Goal: Information Seeking & Learning: Learn about a topic

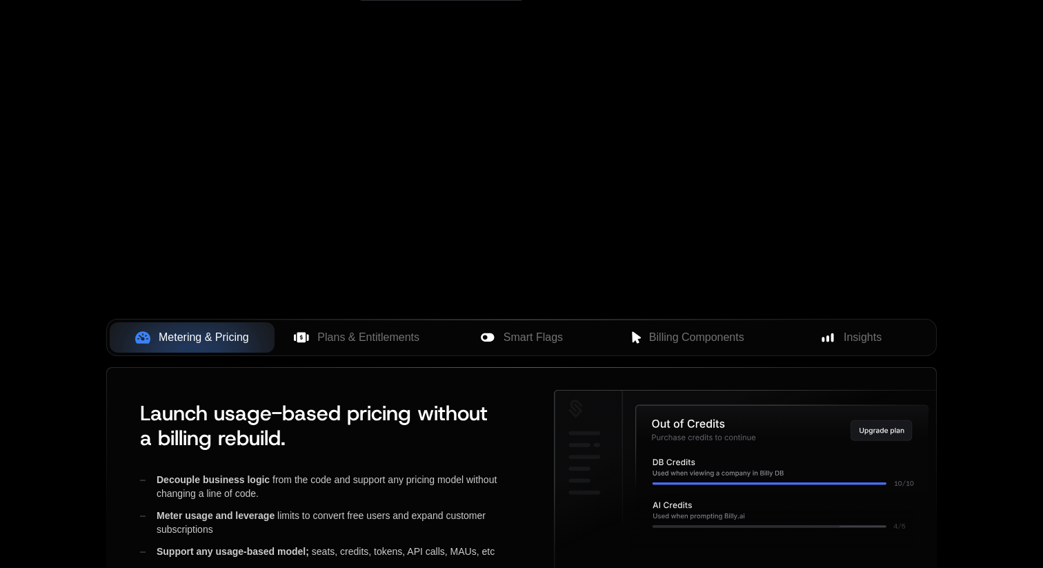
scroll to position [359, 0]
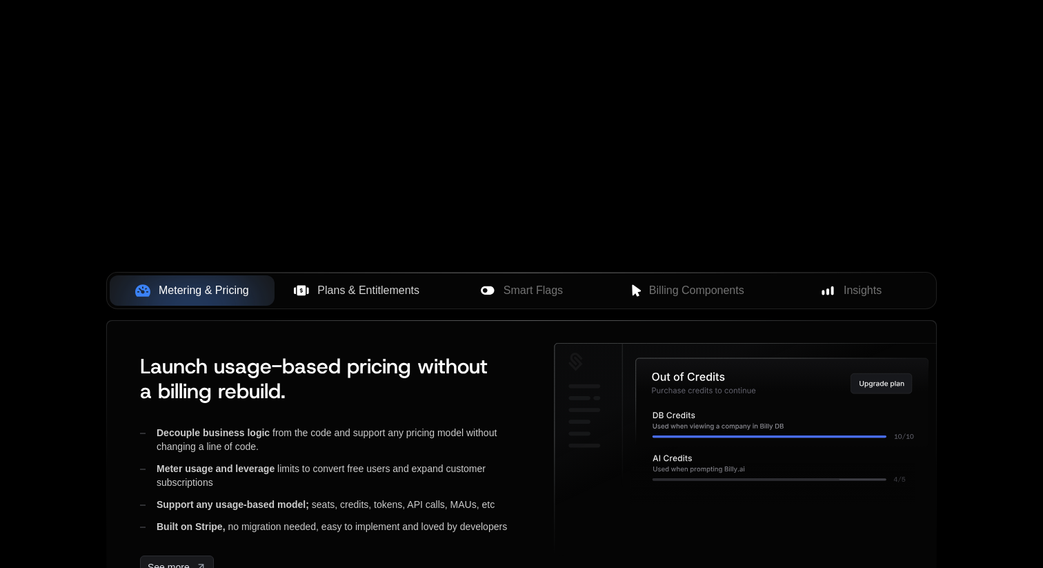
click at [355, 294] on span "Plans & Entitlements" at bounding box center [368, 290] width 102 height 17
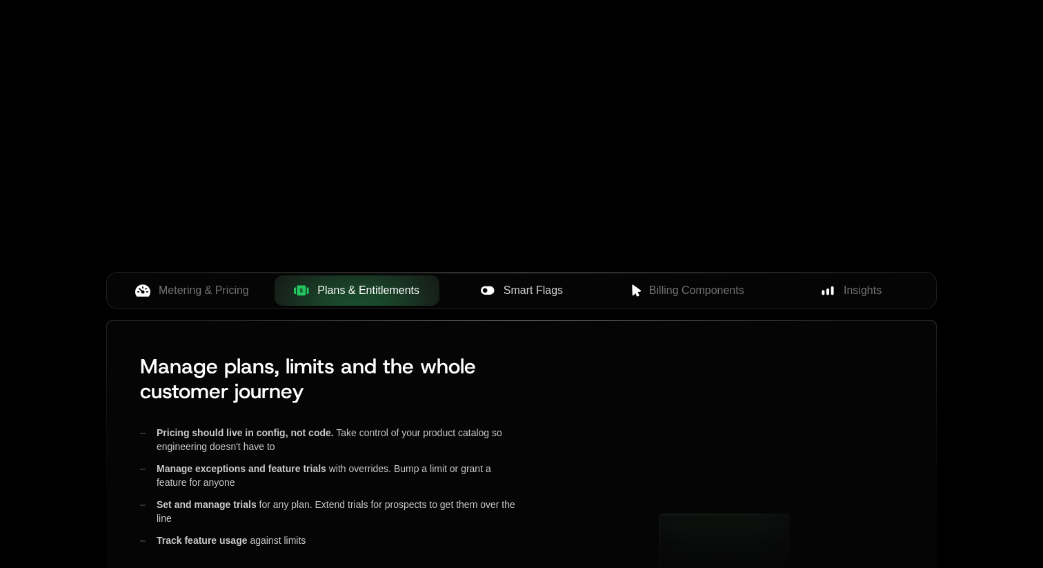
click at [514, 290] on span "Smart Flags" at bounding box center [533, 290] width 59 height 17
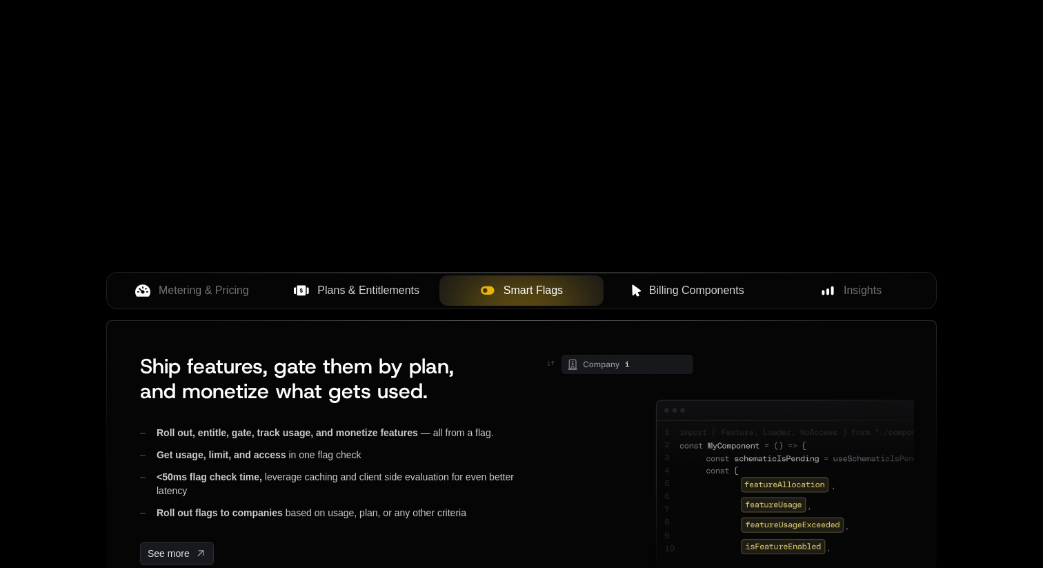
click at [671, 293] on span "Billing Components" at bounding box center [696, 290] width 95 height 17
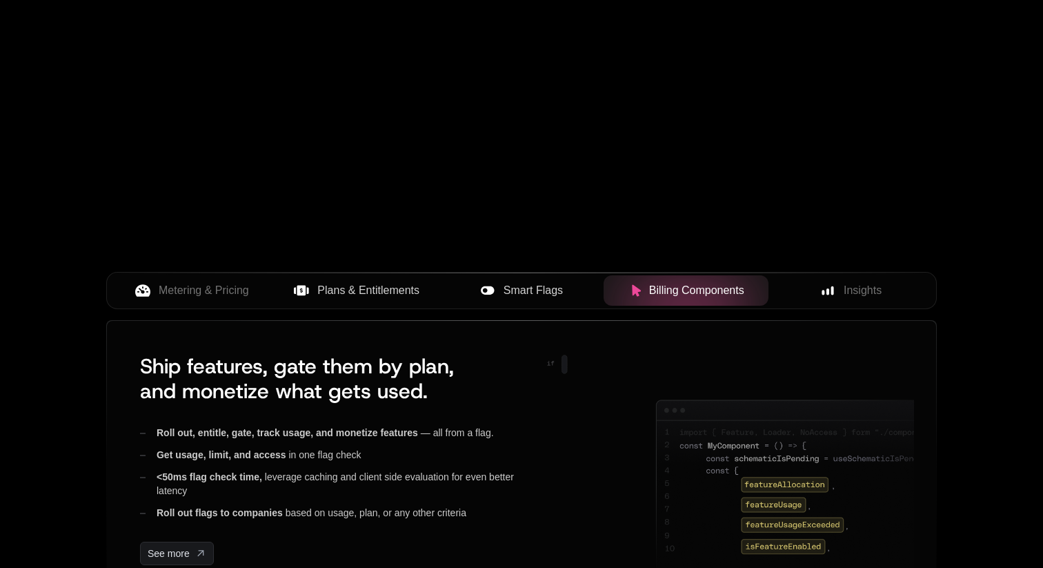
click at [349, 297] on span "Plans & Entitlements" at bounding box center [368, 290] width 102 height 17
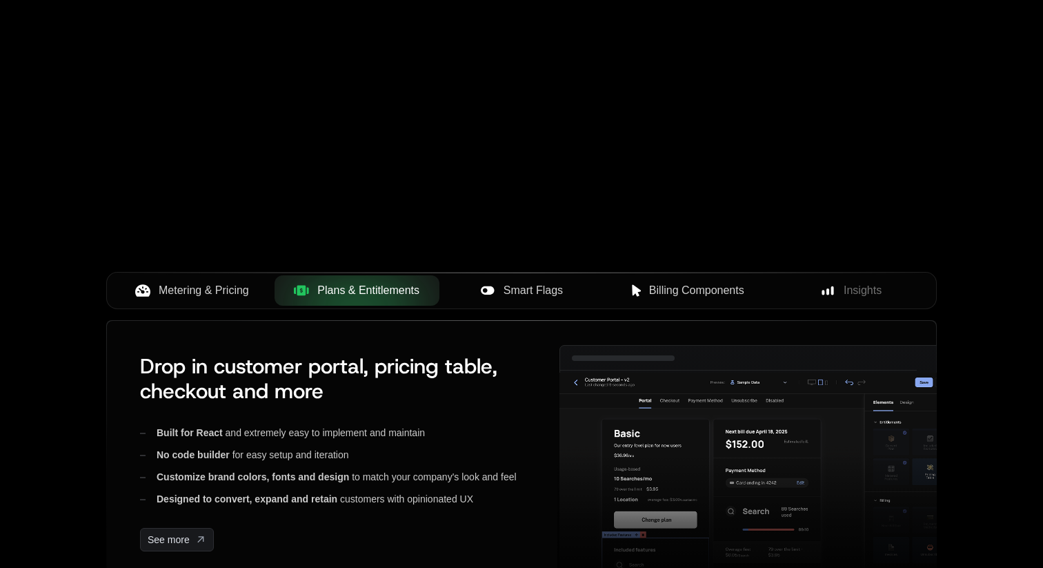
click at [188, 302] on button "Metering & Pricing" at bounding box center [192, 290] width 165 height 30
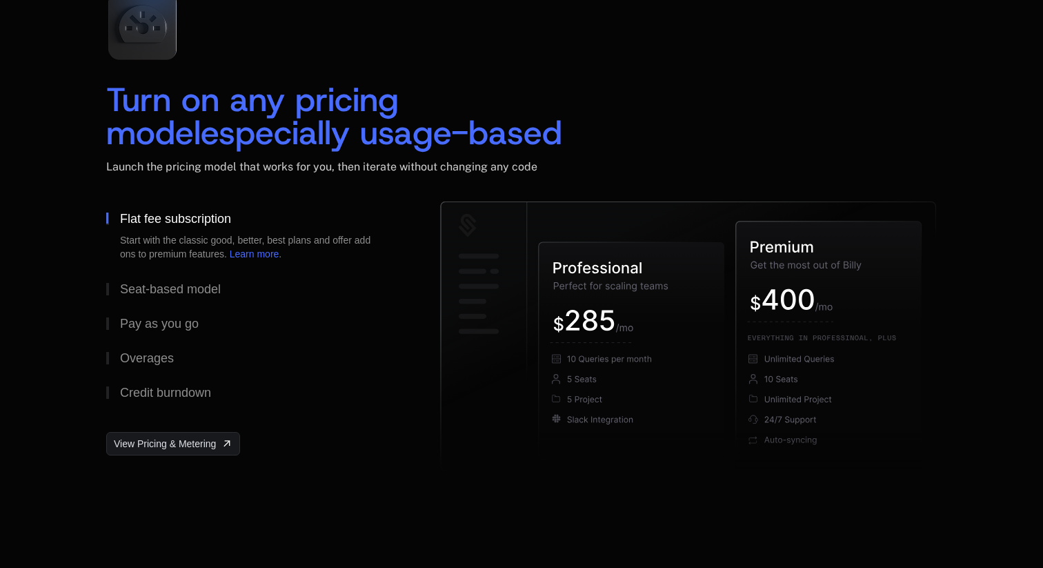
scroll to position [2086, 0]
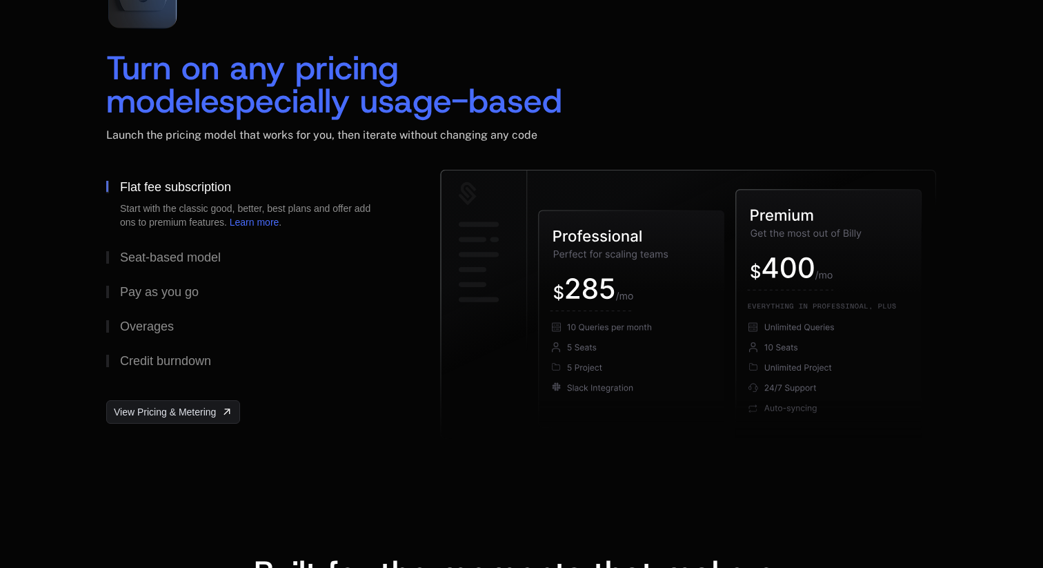
click at [646, 52] on h2 "Turn on any pricing model especially usage-based" at bounding box center [521, 84] width 831 height 66
click at [214, 266] on button "Seat-based model" at bounding box center [251, 257] width 290 height 35
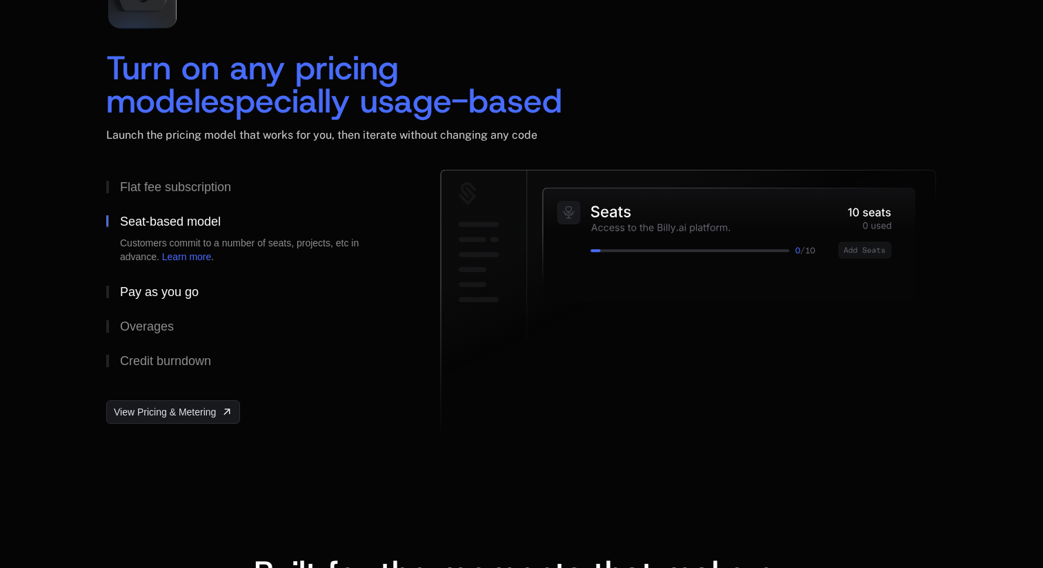
click at [194, 286] on div "Pay as you go" at bounding box center [159, 292] width 79 height 12
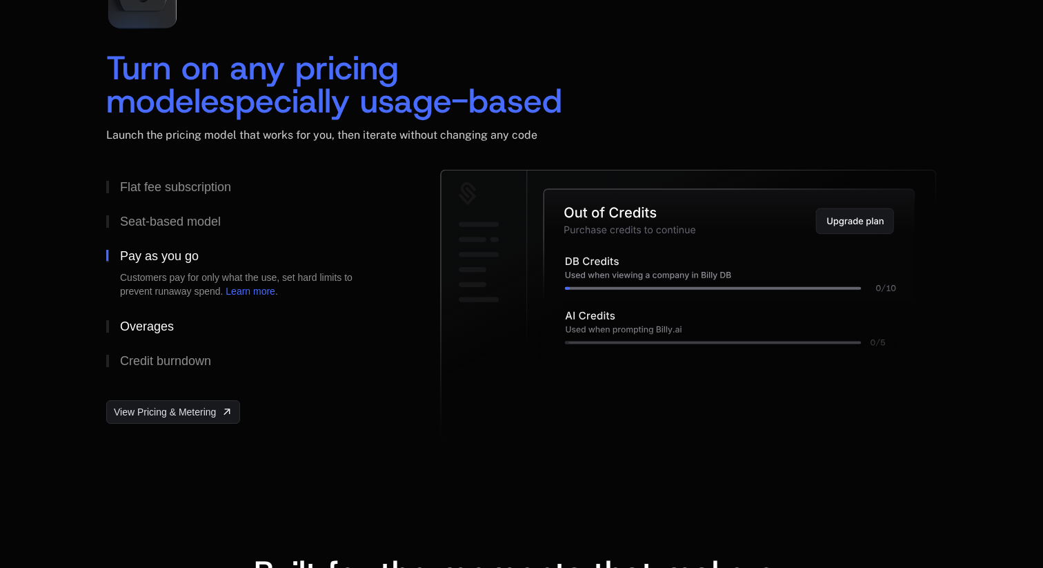
click at [159, 316] on button "Overages" at bounding box center [251, 326] width 290 height 35
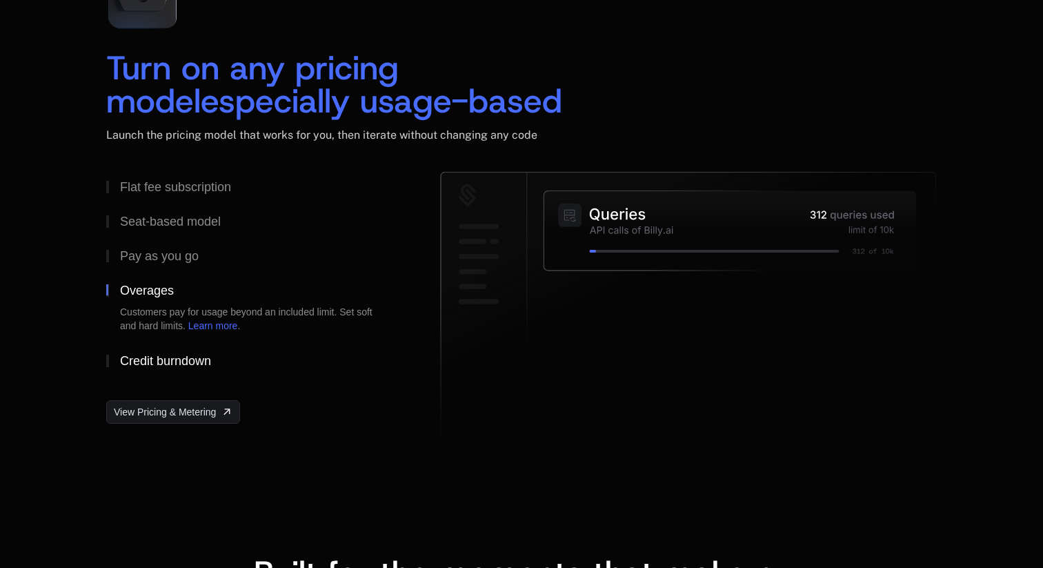
click at [161, 361] on div "Credit burndown" at bounding box center [165, 361] width 91 height 12
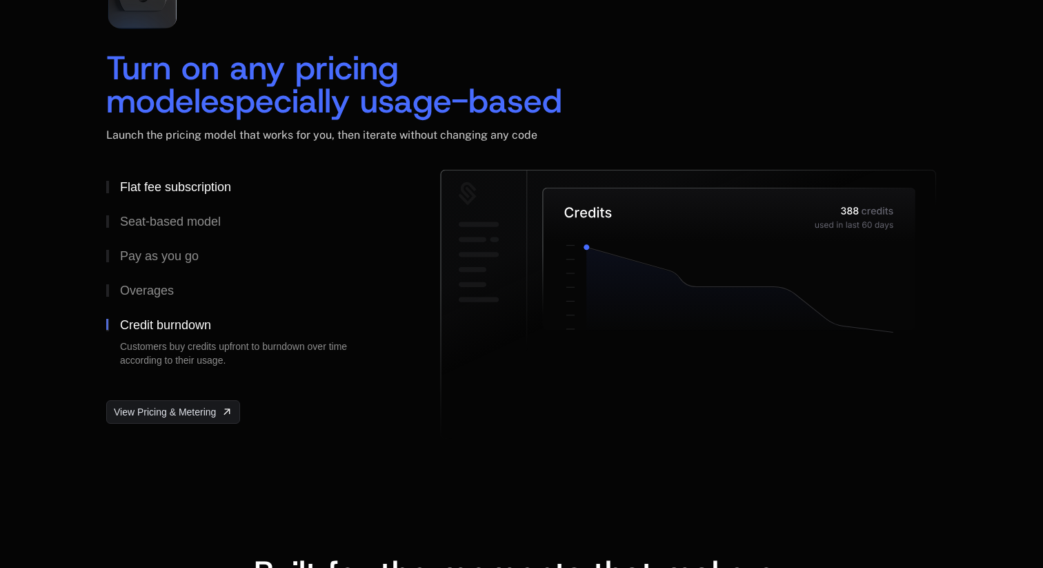
click at [170, 204] on button "Flat fee subscription" at bounding box center [251, 187] width 290 height 35
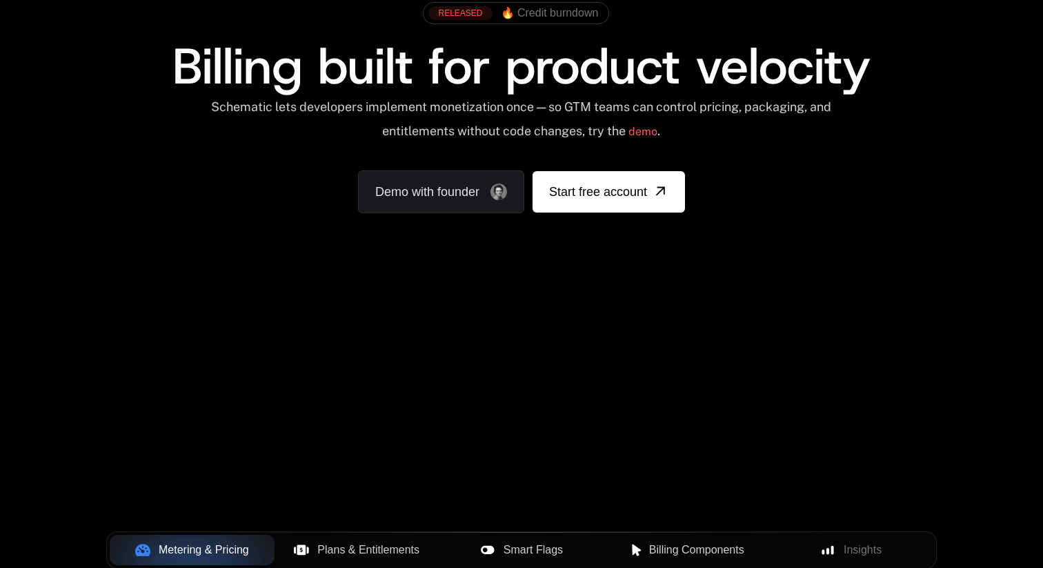
scroll to position [99, 0]
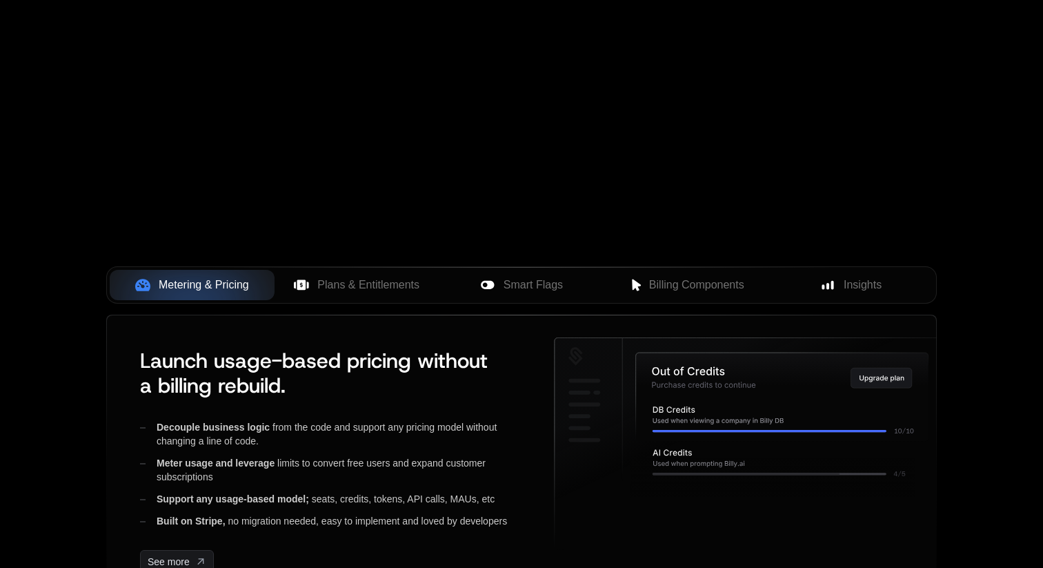
scroll to position [342, 0]
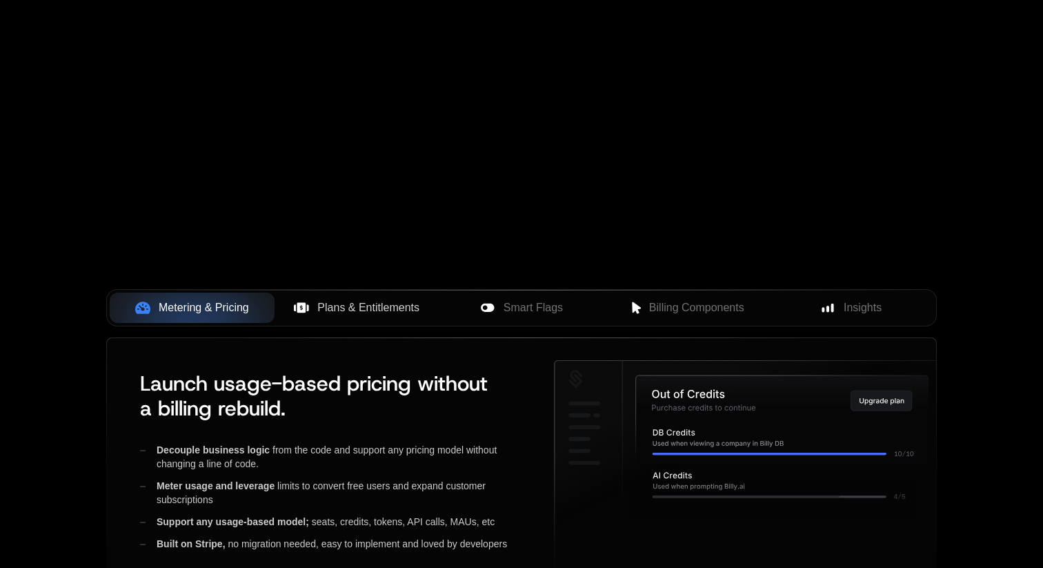
click at [395, 314] on span "Plans & Entitlements" at bounding box center [368, 307] width 102 height 17
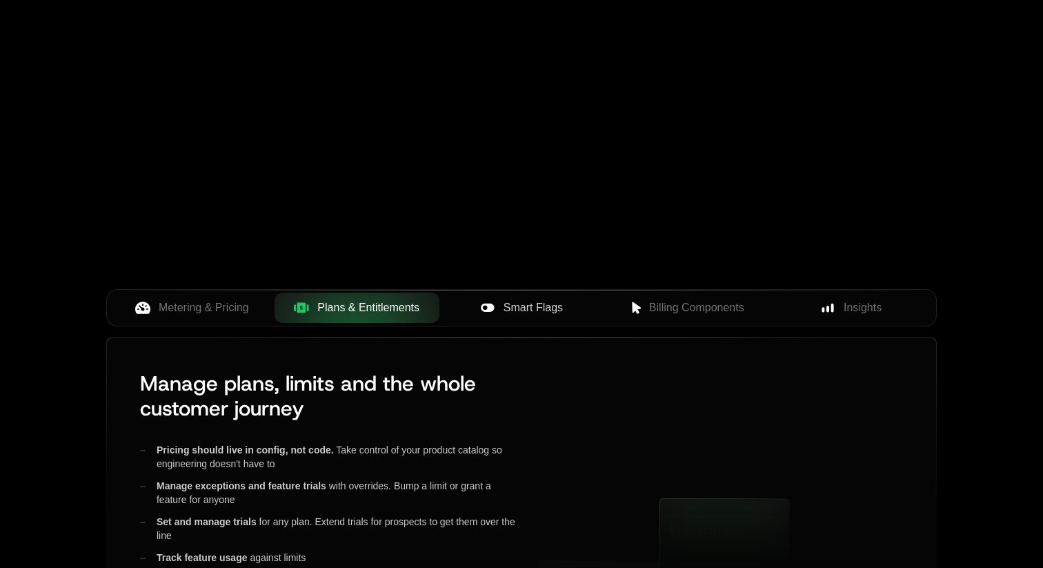
click at [525, 319] on button "Smart Flags" at bounding box center [522, 308] width 165 height 30
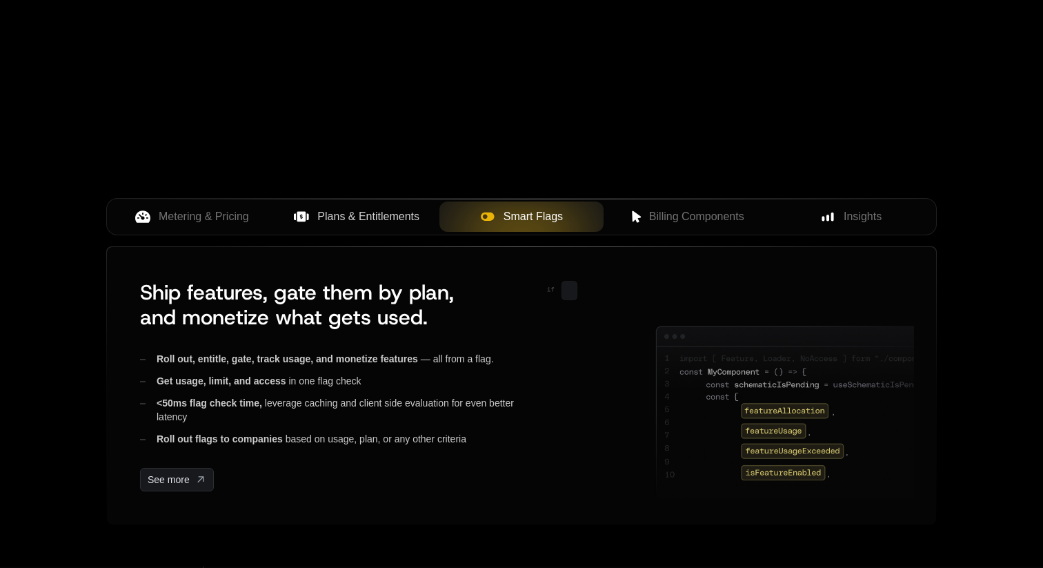
scroll to position [435, 0]
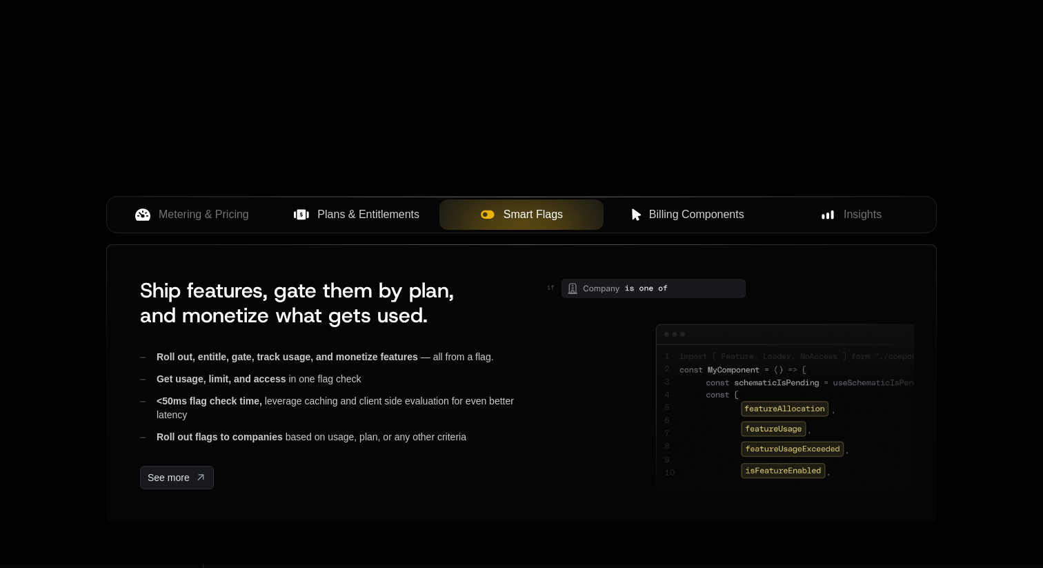
click at [677, 218] on span "Billing Components" at bounding box center [696, 214] width 95 height 17
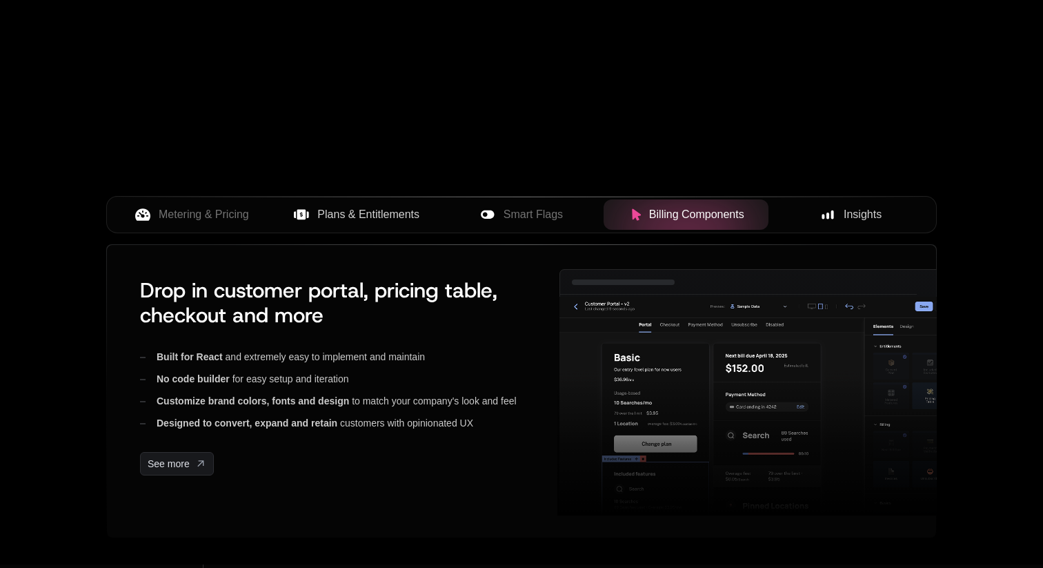
click at [822, 216] on icon at bounding box center [828, 214] width 12 height 12
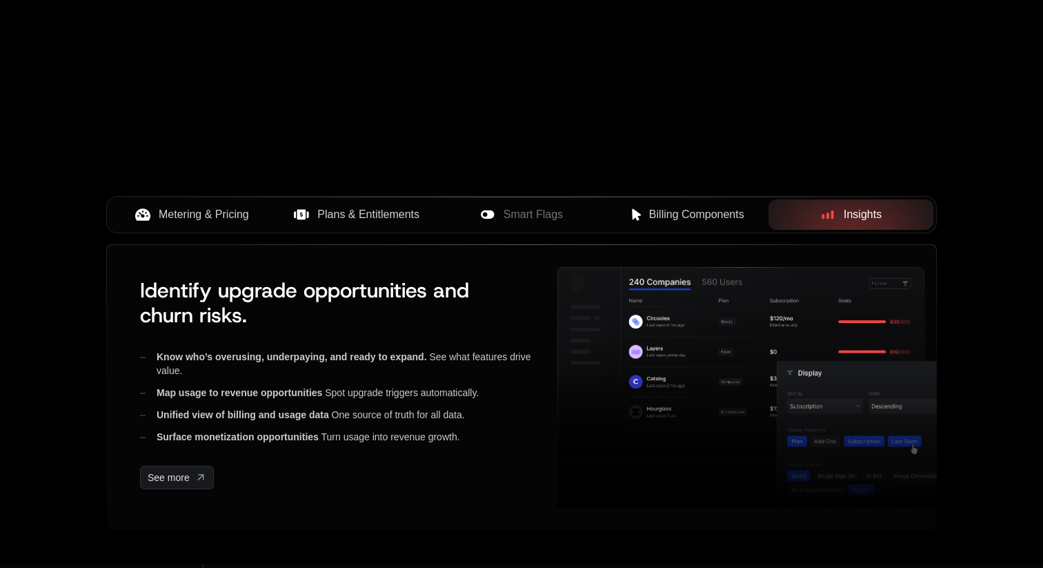
click at [164, 216] on span "Metering & Pricing" at bounding box center [204, 214] width 90 height 17
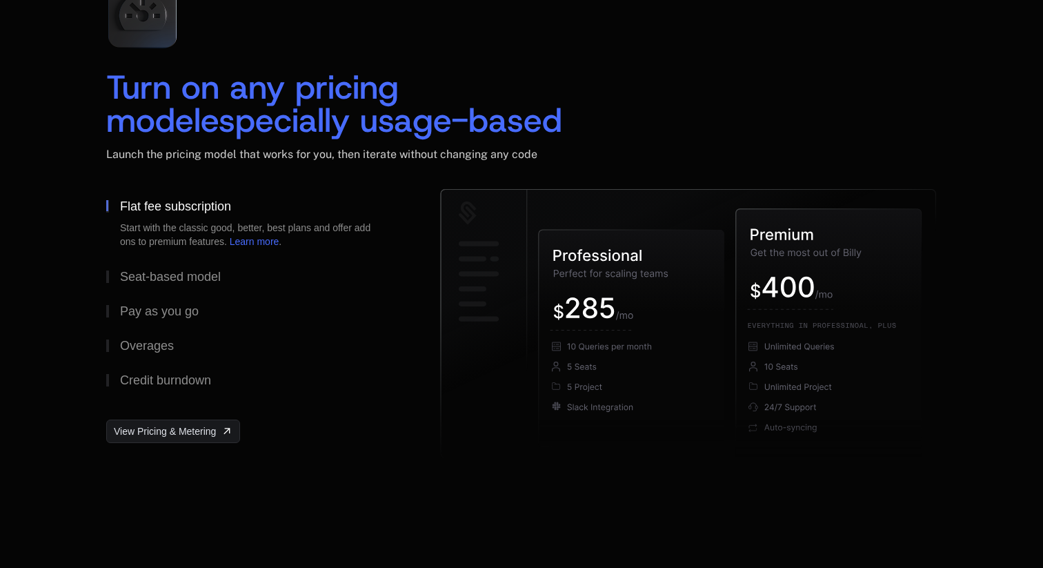
scroll to position [2072, 0]
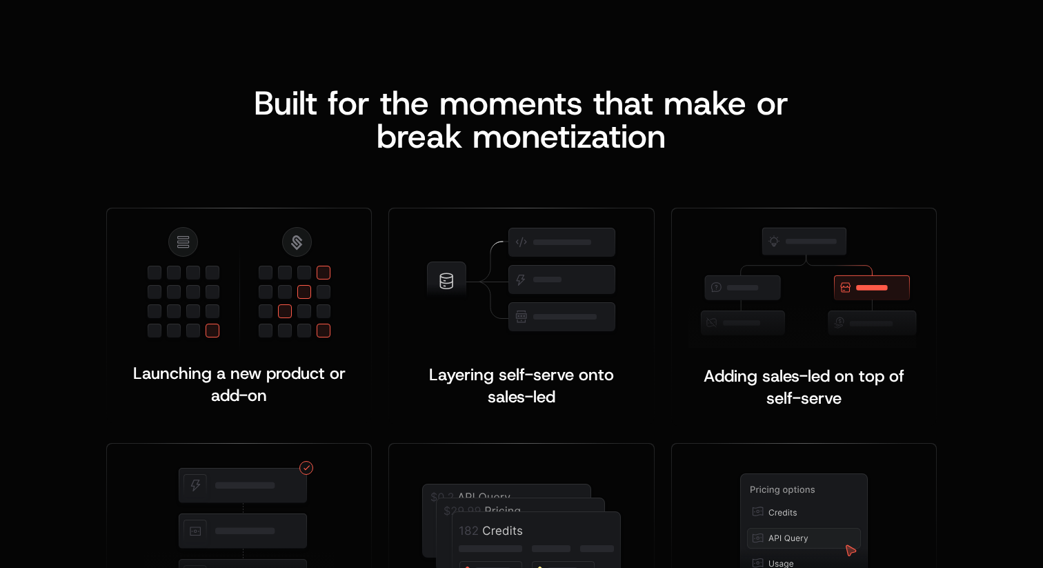
click at [697, 164] on div "Launching a new product or add-on ﻿ Layering self-serve onto sales-led ﻿ ﻿ Addi…" at bounding box center [521, 409] width 831 height 515
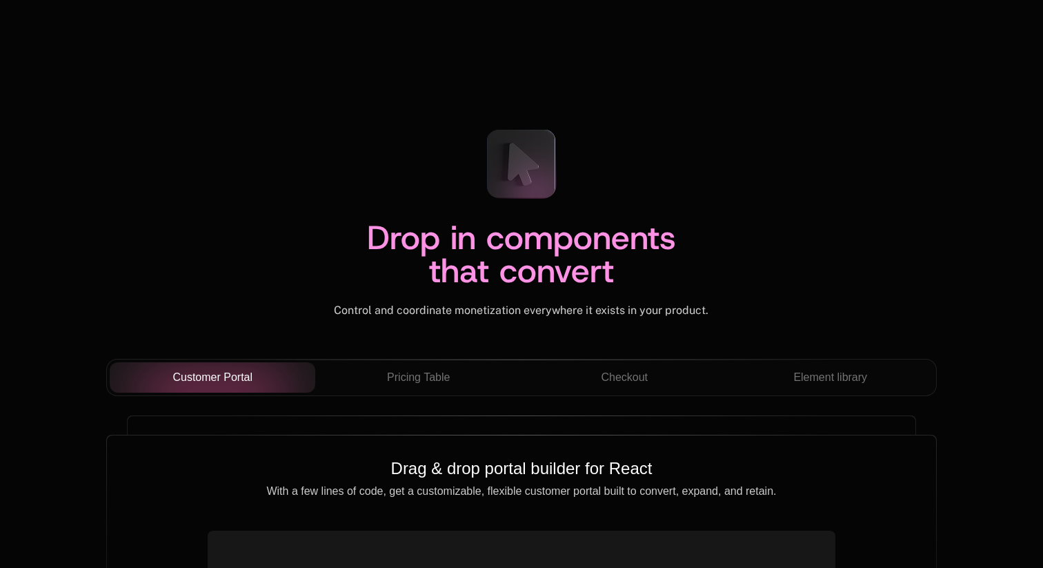
scroll to position [4657, 0]
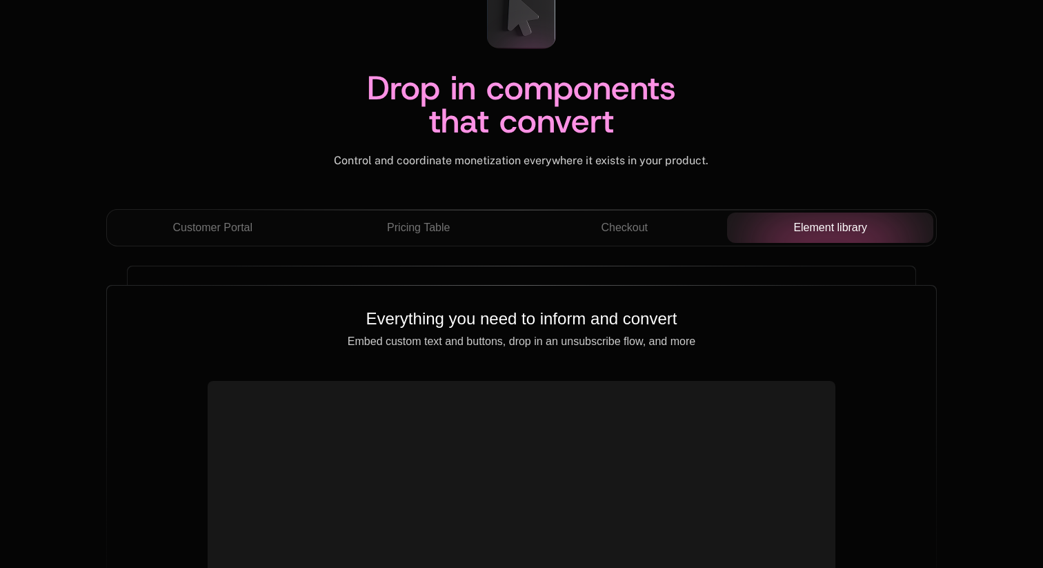
scroll to position [4801, 0]
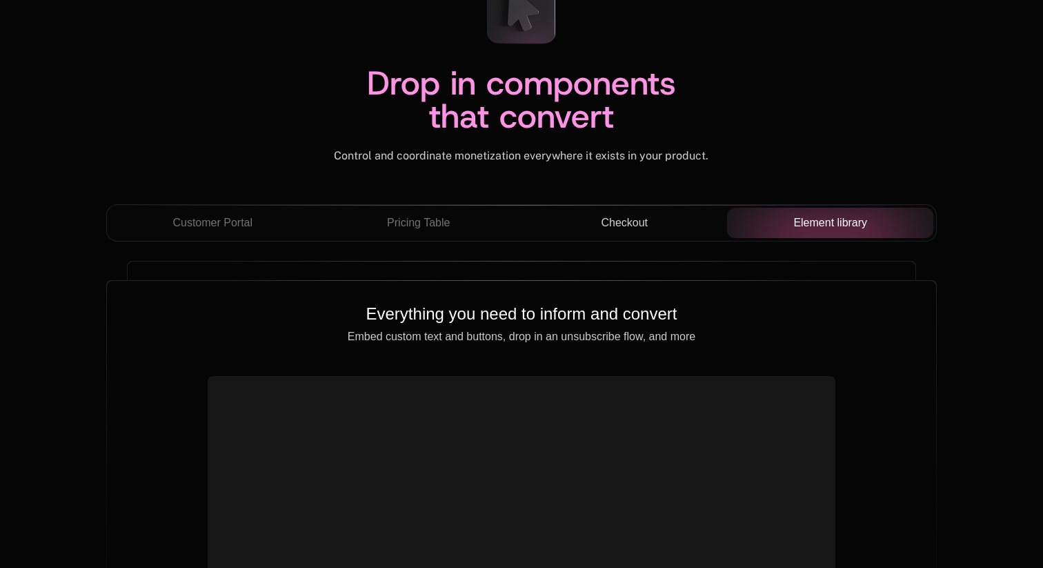
click at [622, 219] on span "Checkout" at bounding box center [624, 223] width 47 height 17
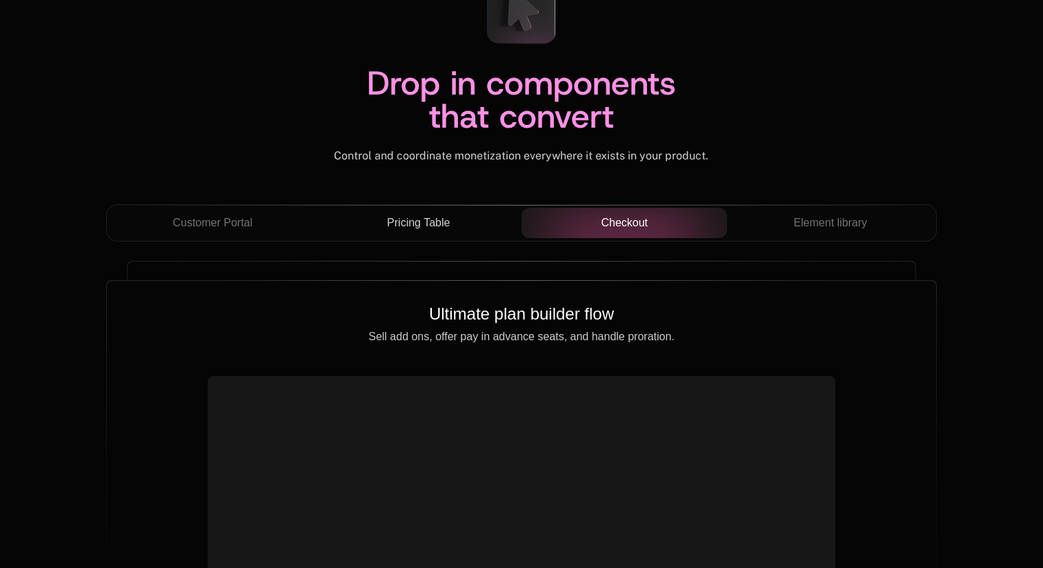
click at [344, 228] on div "Pricing Table" at bounding box center [418, 223] width 184 height 17
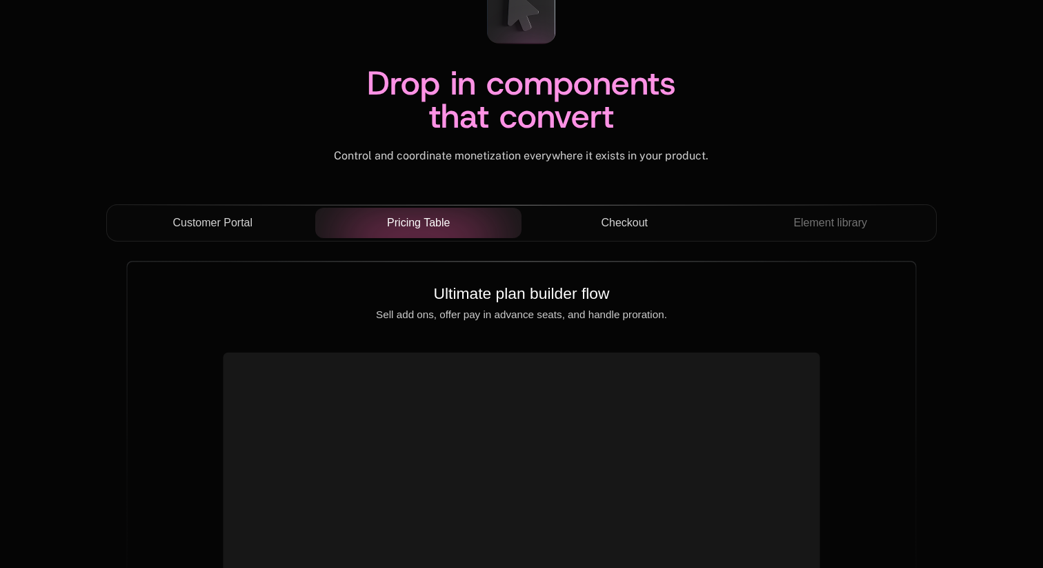
click at [232, 209] on button "Customer Portal" at bounding box center [213, 223] width 206 height 30
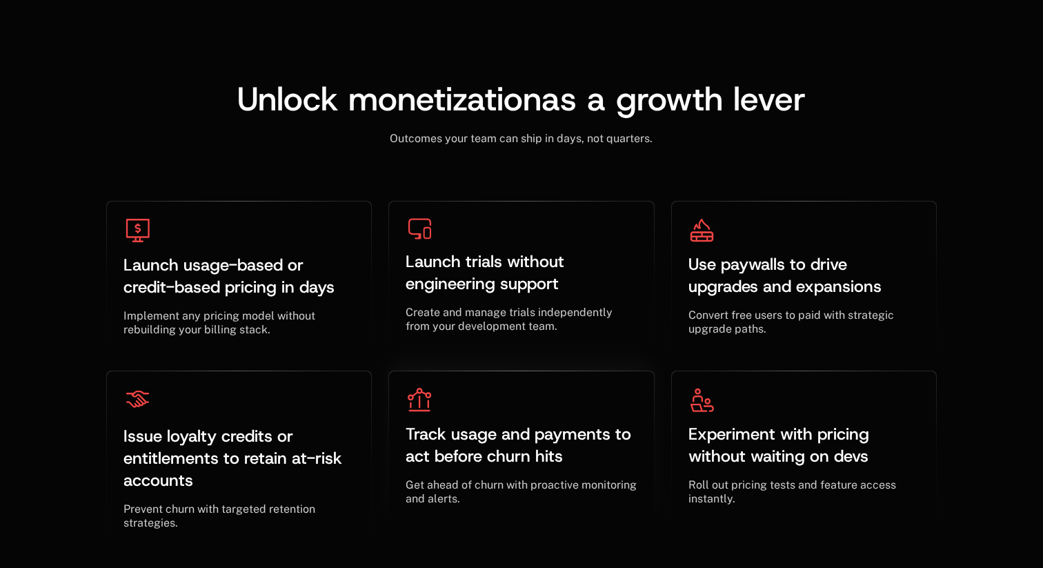
scroll to position [4281, 0]
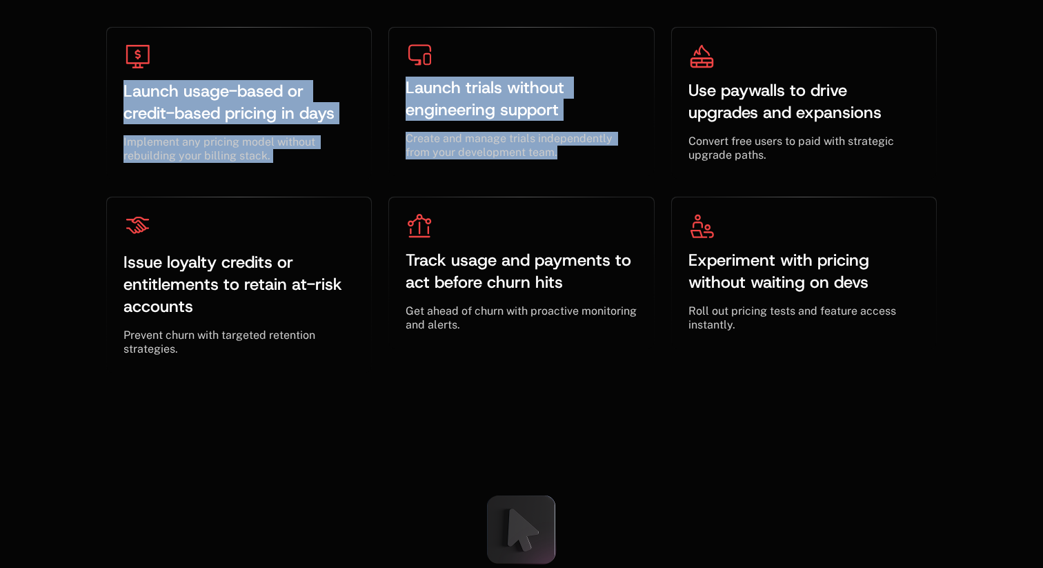
drag, startPoint x: 119, startPoint y: 90, endPoint x: 375, endPoint y: 170, distance: 268.2
click at [383, 171] on div "Launch usage-based or credit-based pricing in days ﻿ ﻿ Implement any pricing mo…" at bounding box center [521, 200] width 831 height 346
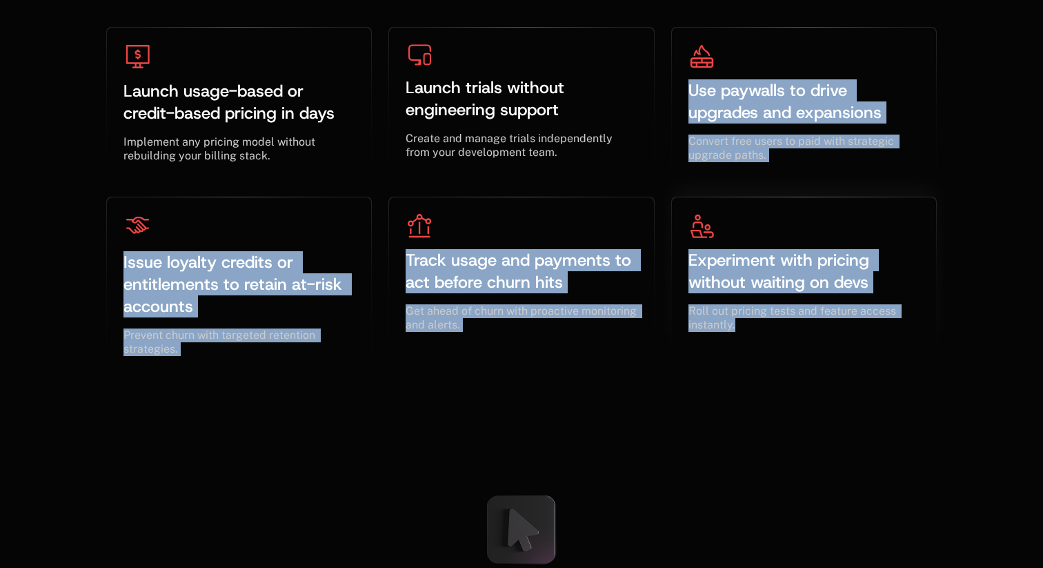
drag, startPoint x: 686, startPoint y: 88, endPoint x: 796, endPoint y: 339, distance: 273.7
click at [796, 339] on div "Launch usage-based or credit-based pricing in days ﻿ ﻿ Implement any pricing mo…" at bounding box center [521, 200] width 831 height 346
click at [783, 339] on div "Experiment with pricing without waiting on devs ﻿ ﻿ Roll out pricing tests and …" at bounding box center [804, 272] width 264 height 151
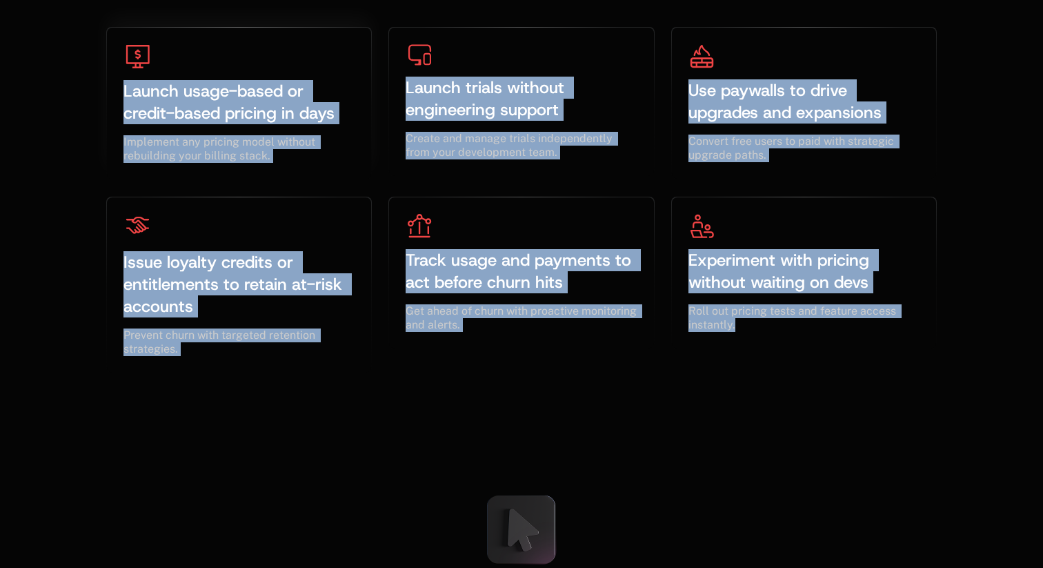
drag, startPoint x: 780, startPoint y: 339, endPoint x: 125, endPoint y: 82, distance: 704.0
click at [124, 81] on div "Launch usage-based or credit-based pricing in days ﻿ ﻿ Implement any pricing mo…" at bounding box center [521, 200] width 831 height 346
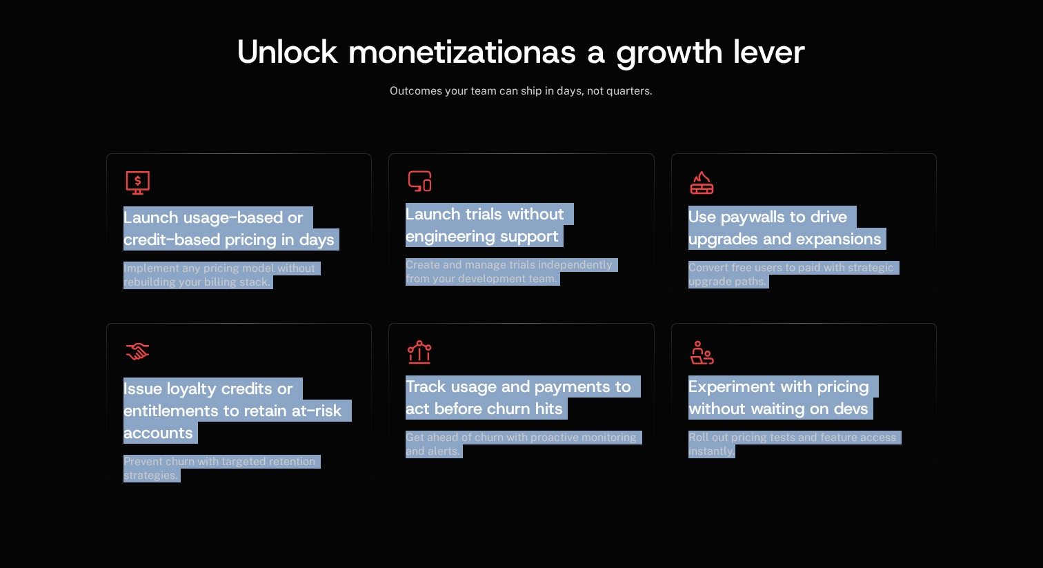
scroll to position [4160, 0]
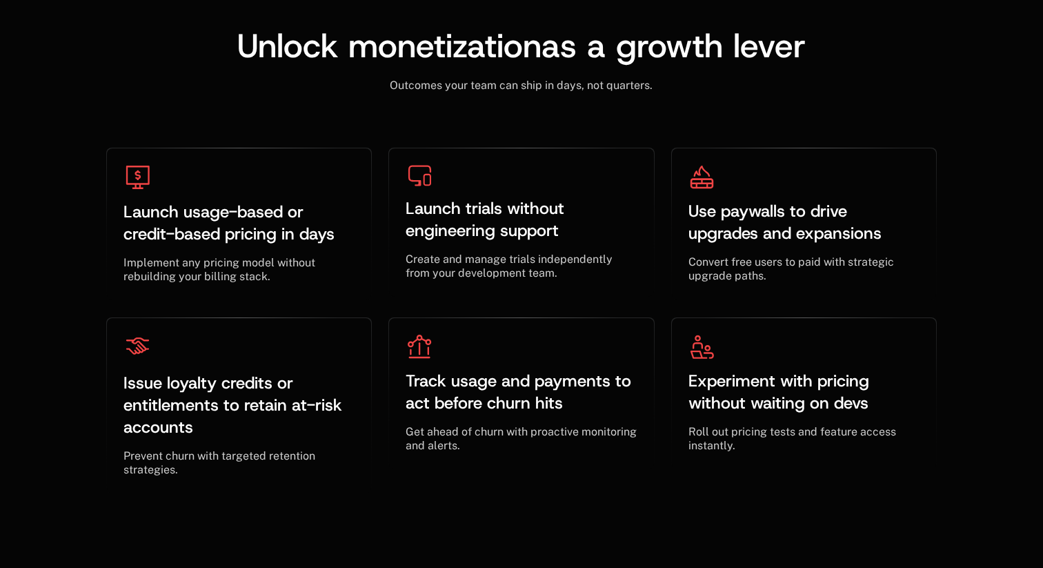
click at [191, 171] on div at bounding box center [240, 177] width 228 height 25
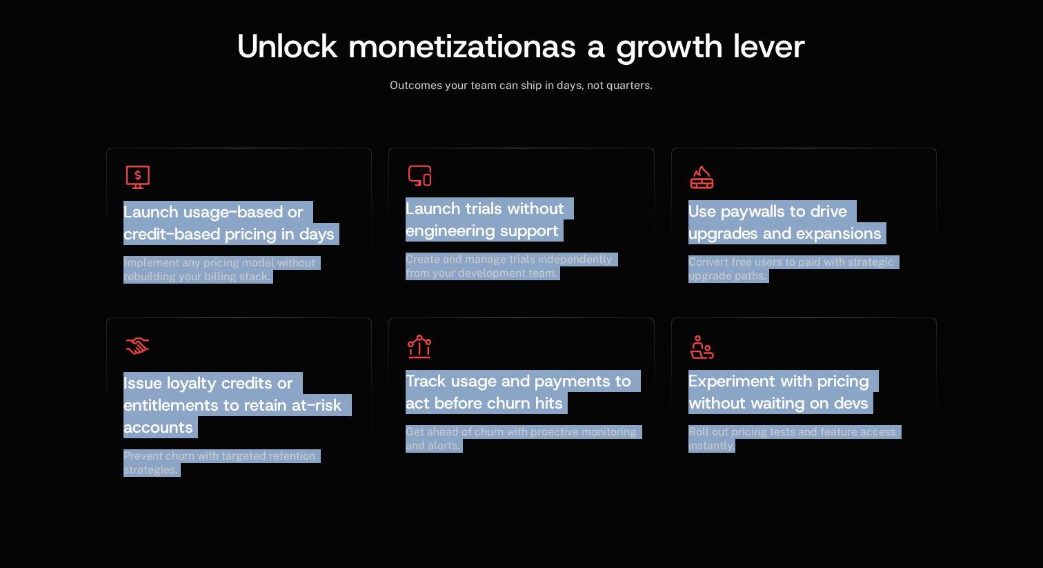
drag, startPoint x: 120, startPoint y: 213, endPoint x: 930, endPoint y: 506, distance: 861.8
click at [931, 507] on div "Unlock monetization as a growth lever ﻿ Outcomes your team can ship in days, no…" at bounding box center [521, 234] width 1043 height 631
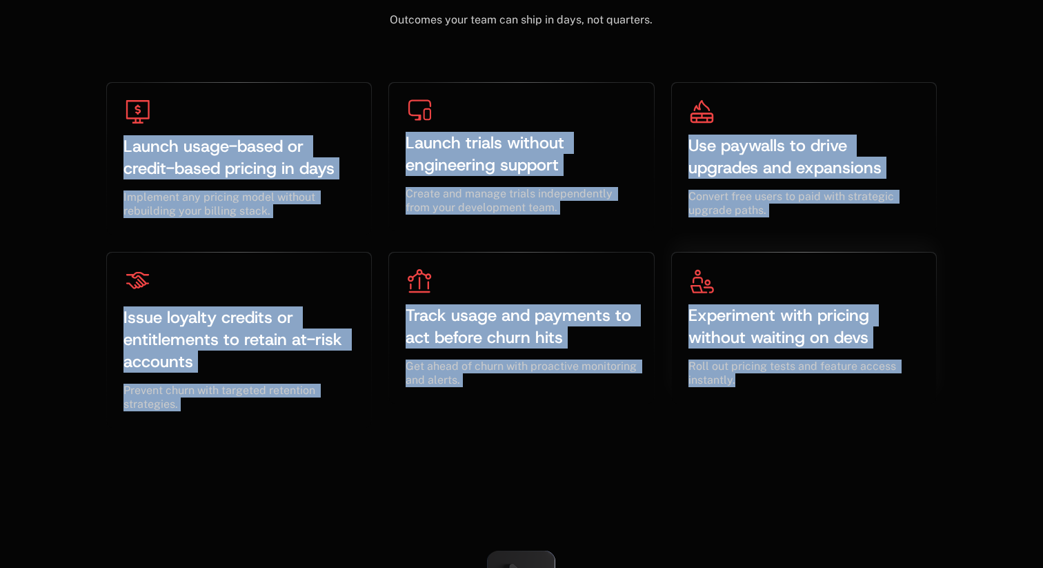
scroll to position [4262, 0]
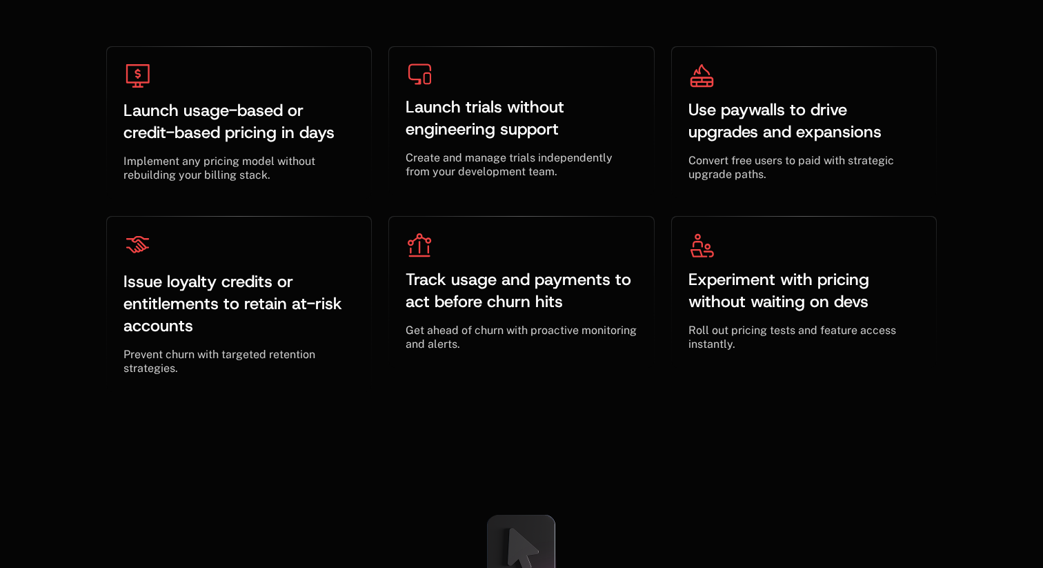
click at [850, 415] on div "Unlock monetization as a growth lever ﻿ Outcomes your team can ship in days, no…" at bounding box center [521, 132] width 1043 height 631
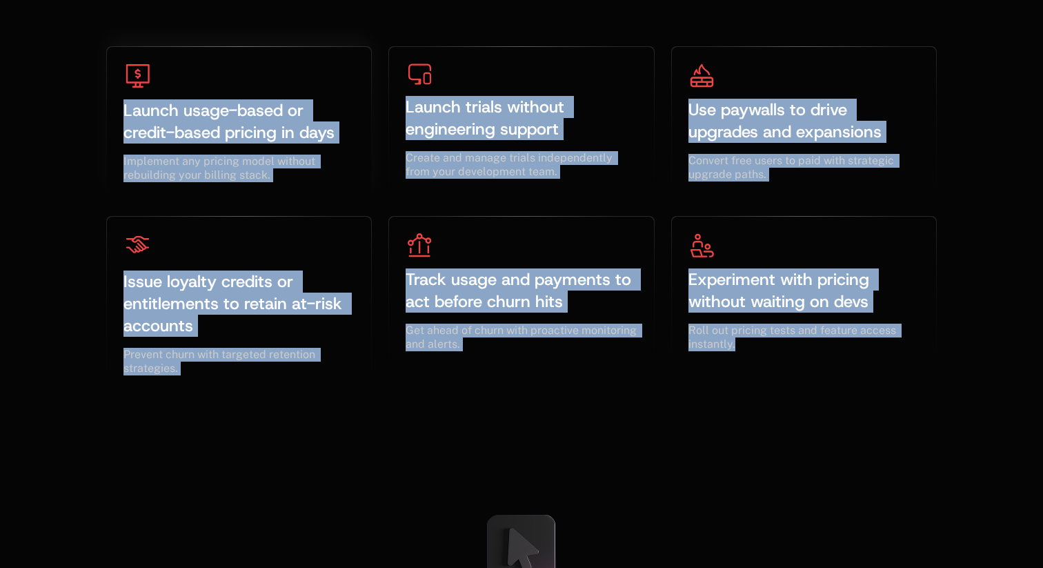
drag, startPoint x: 750, startPoint y: 361, endPoint x: 128, endPoint y: 79, distance: 683.1
click at [128, 79] on div "Launch usage-based or credit-based pricing in days ﻿ ﻿ Implement any pricing mo…" at bounding box center [521, 219] width 831 height 346
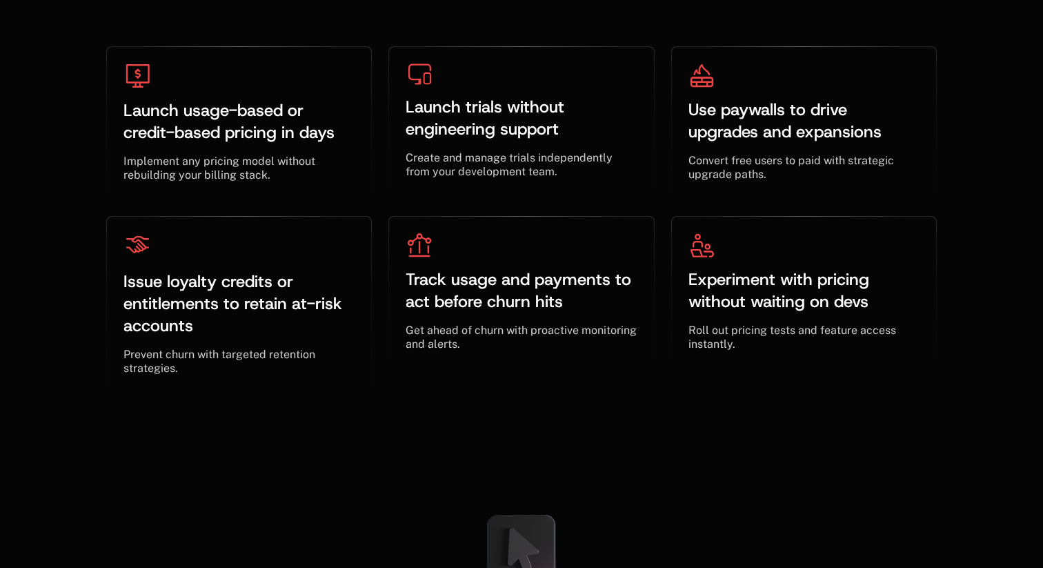
click at [186, 199] on div "Launch usage-based or credit-based pricing in days ﻿ ﻿ Implement any pricing mo…" at bounding box center [243, 126] width 274 height 161
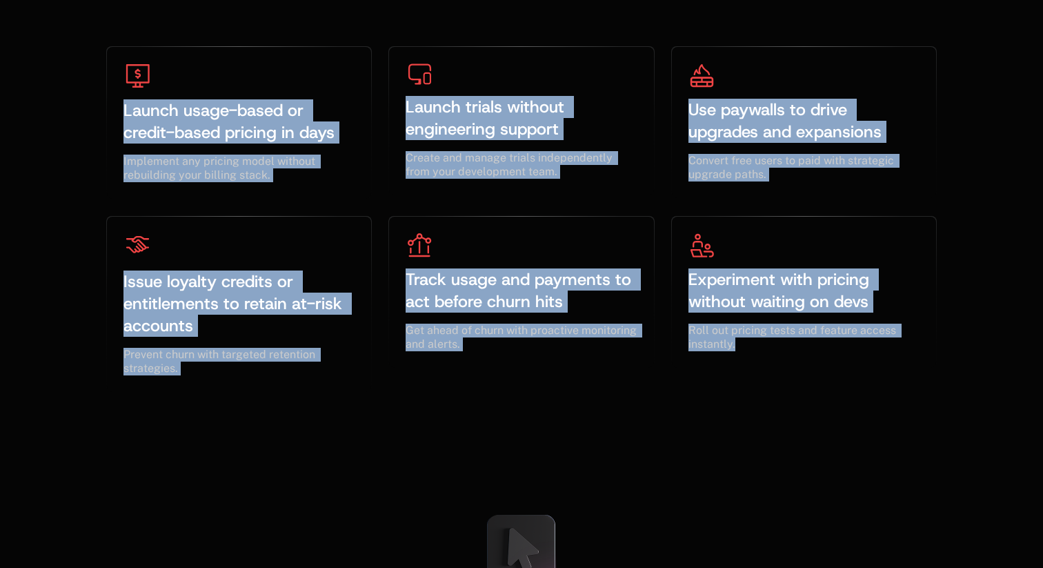
drag, startPoint x: 122, startPoint y: 107, endPoint x: 742, endPoint y: 403, distance: 687.3
click at [742, 403] on div "Unlock monetization as a growth lever ﻿ Outcomes your team can ship in days, no…" at bounding box center [521, 132] width 1043 height 631
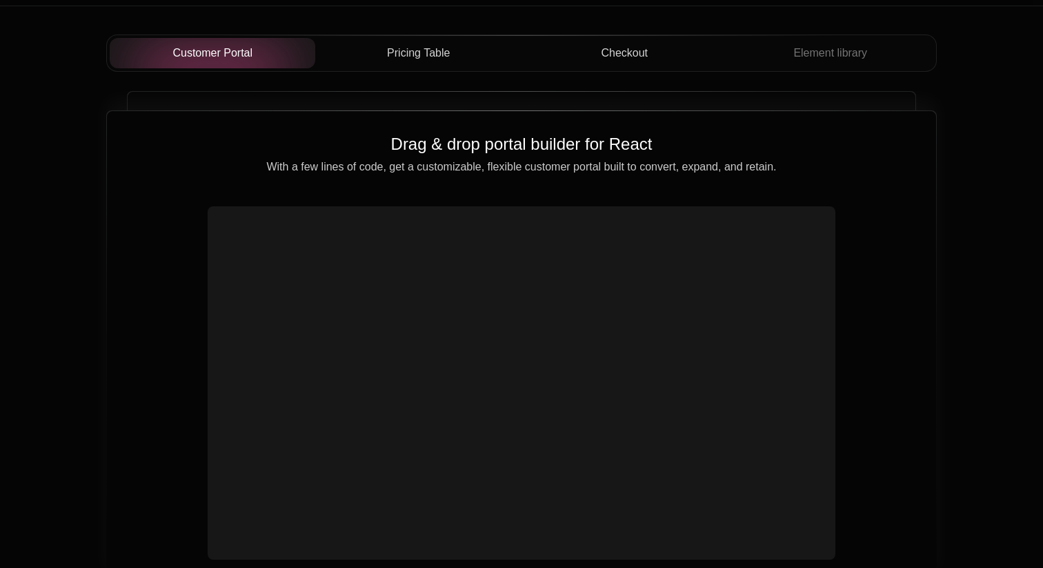
scroll to position [4956, 0]
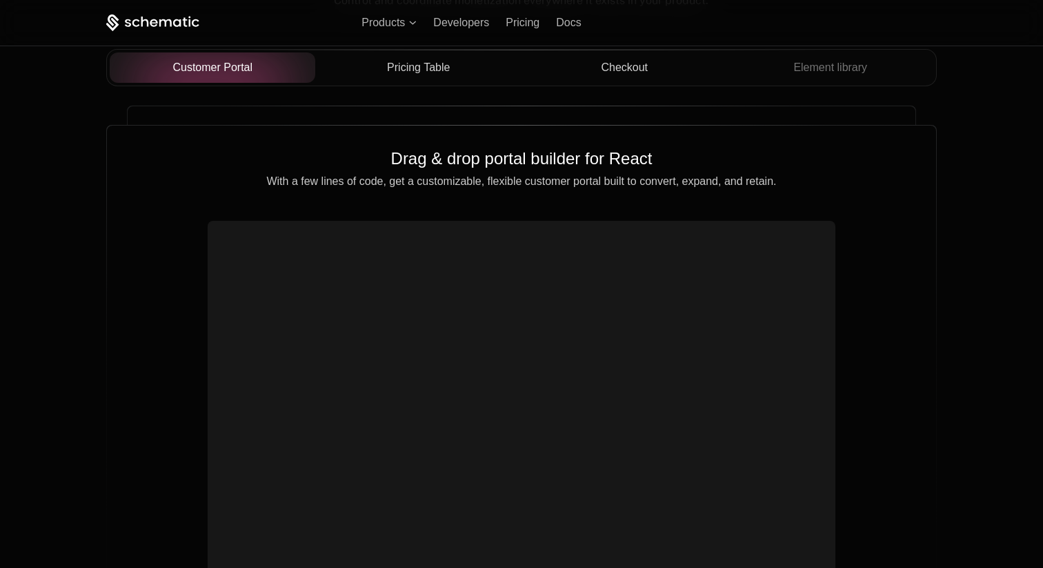
click at [439, 59] on span "Pricing Table" at bounding box center [418, 67] width 63 height 17
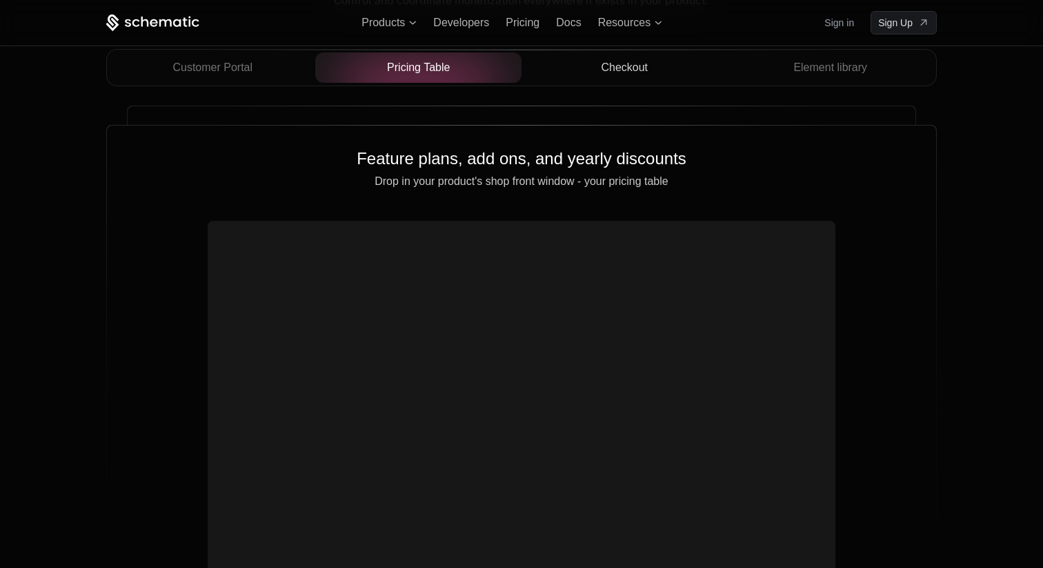
click at [631, 70] on span "Checkout" at bounding box center [624, 67] width 47 height 17
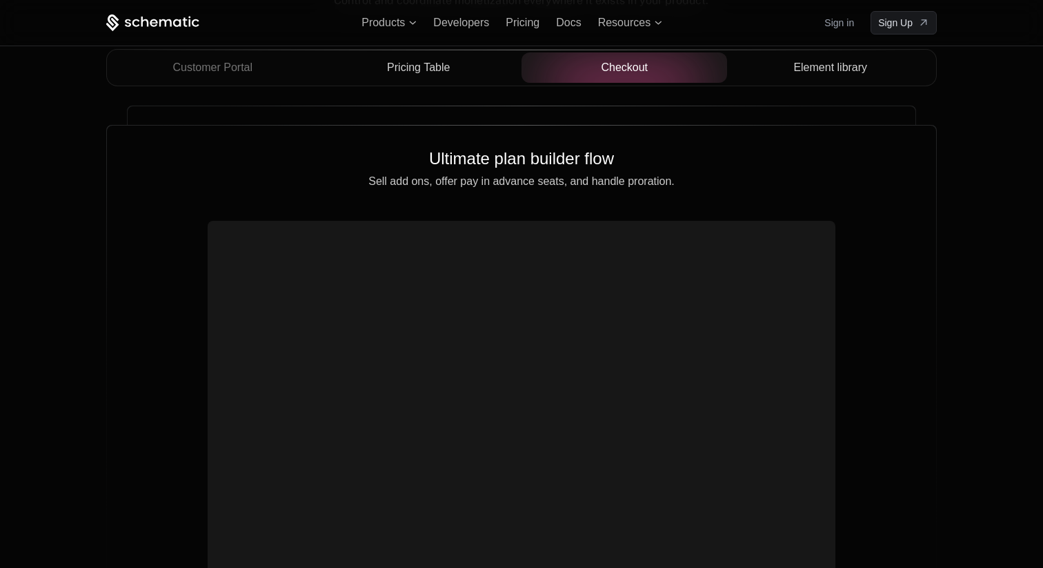
click at [867, 73] on div "Element library" at bounding box center [830, 67] width 184 height 17
